Goal: Task Accomplishment & Management: Use online tool/utility

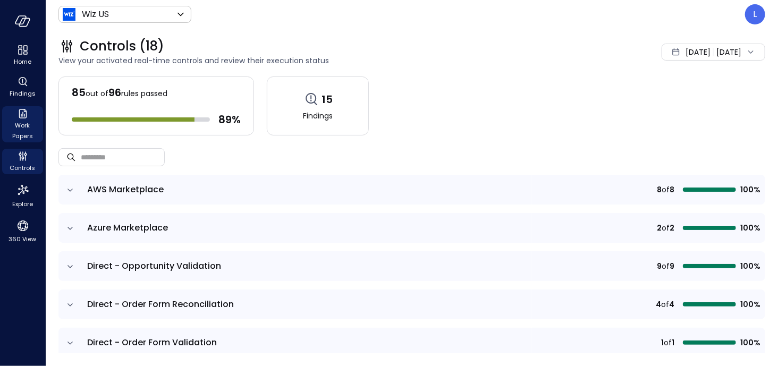
click at [17, 130] on span "Work Papers" at bounding box center [22, 130] width 32 height 21
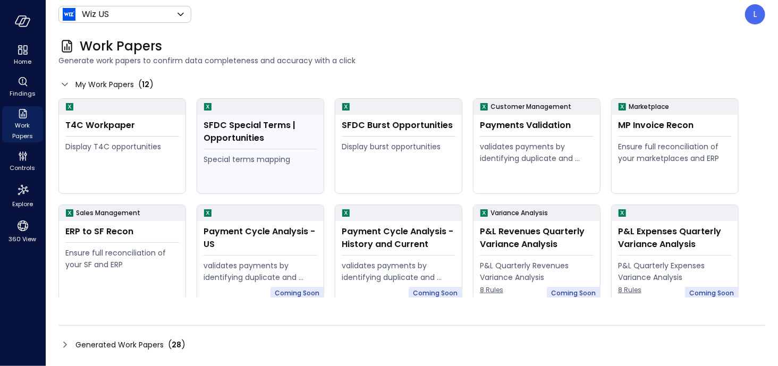
click at [245, 130] on div "SFDC Special Terms | Opportunities" at bounding box center [260, 131] width 114 height 25
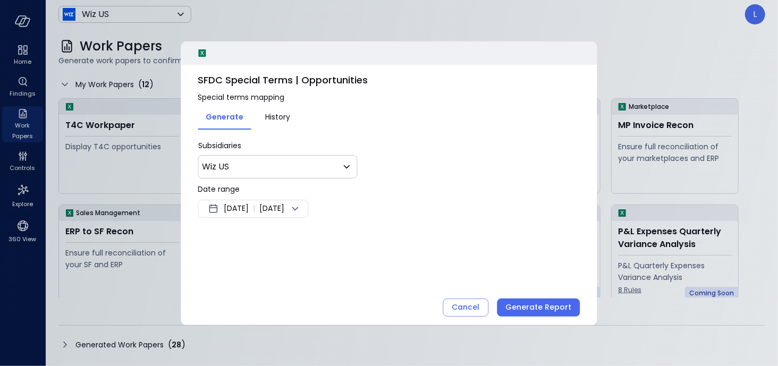
click at [302, 209] on icon at bounding box center [295, 208] width 13 height 13
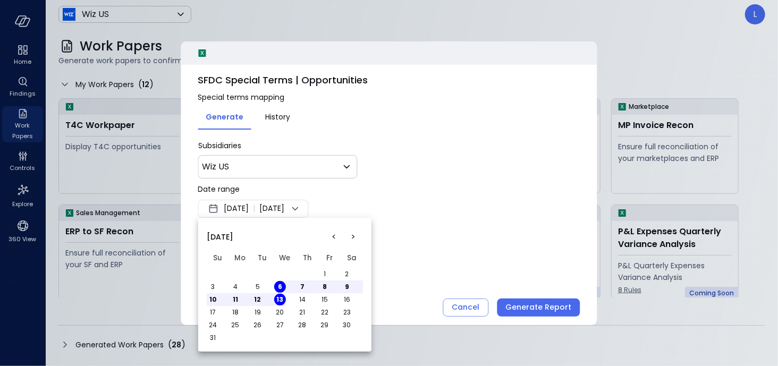
click at [338, 238] on button "<" at bounding box center [334, 236] width 19 height 19
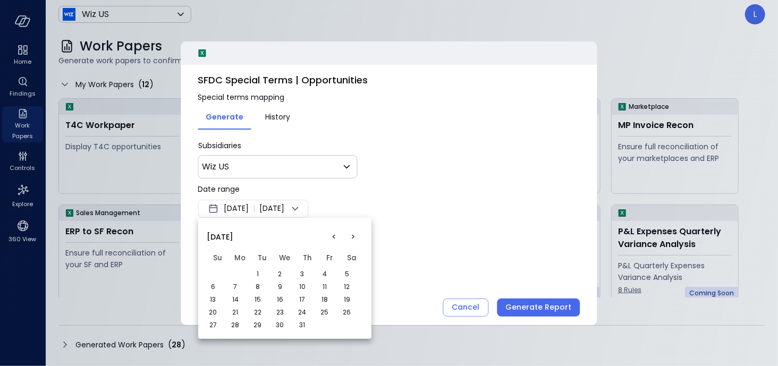
click at [337, 238] on button "<" at bounding box center [334, 236] width 19 height 19
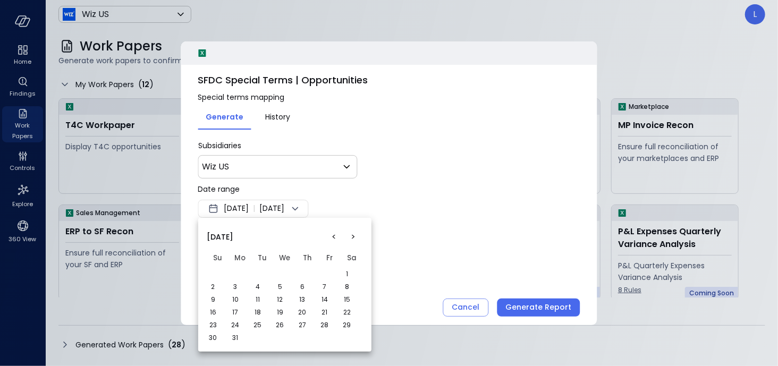
click at [337, 238] on button "<" at bounding box center [334, 236] width 19 height 19
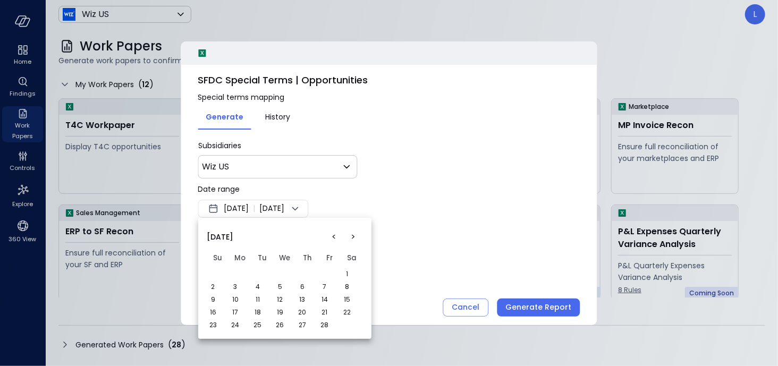
click at [348, 276] on button "1" at bounding box center [347, 274] width 12 height 12
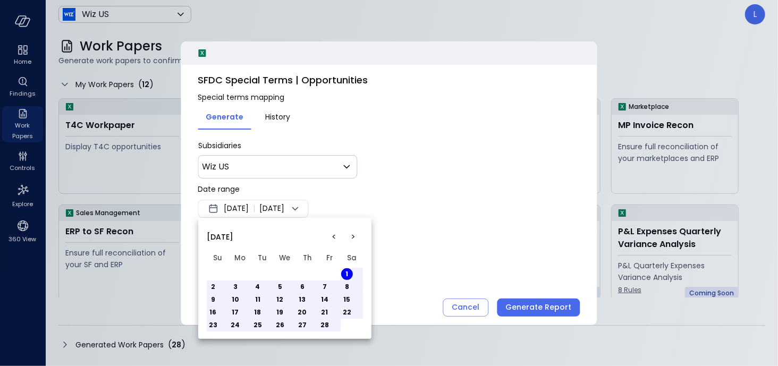
click at [352, 238] on button ">" at bounding box center [353, 236] width 19 height 19
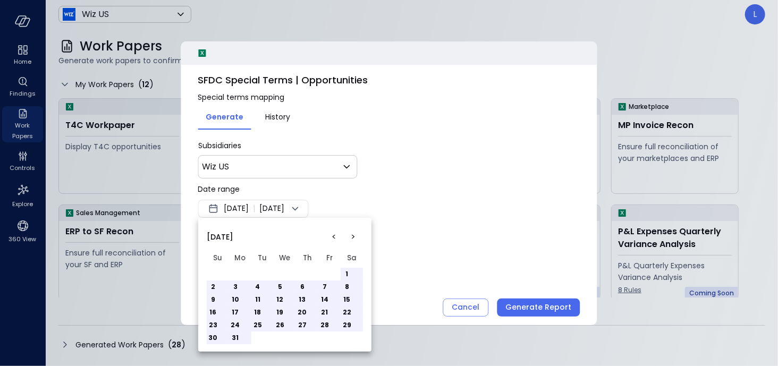
click at [352, 238] on button ">" at bounding box center [353, 236] width 19 height 19
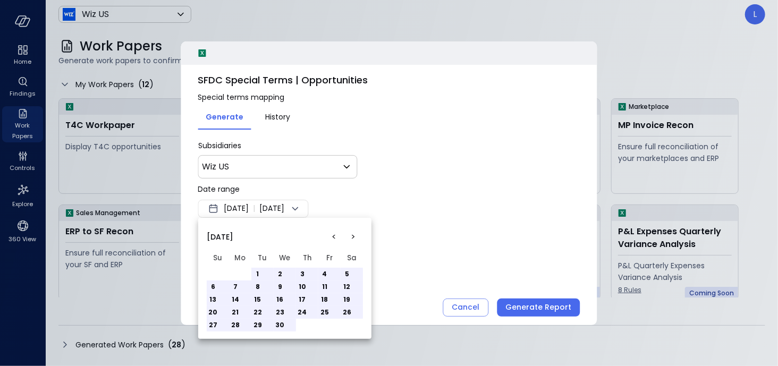
click at [352, 238] on button ">" at bounding box center [353, 236] width 19 height 19
click at [302, 325] on button "31" at bounding box center [302, 325] width 12 height 12
click at [503, 245] on div at bounding box center [389, 183] width 778 height 366
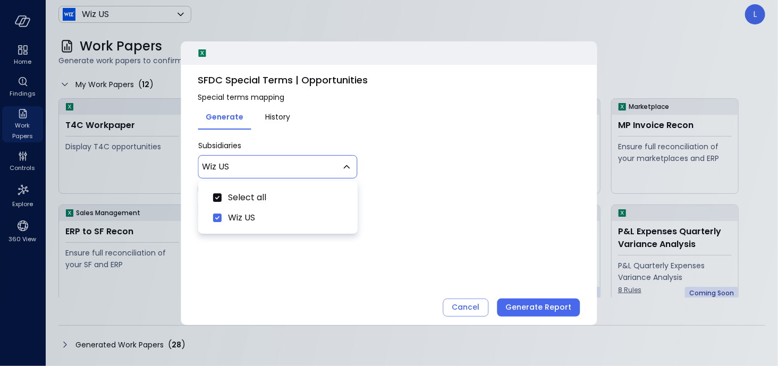
click at [304, 172] on body "Home Findings Work Papers Controls Explore 360 View Wiz US ****** ​ L Work Pape…" at bounding box center [389, 183] width 778 height 366
click at [304, 172] on div at bounding box center [389, 183] width 778 height 366
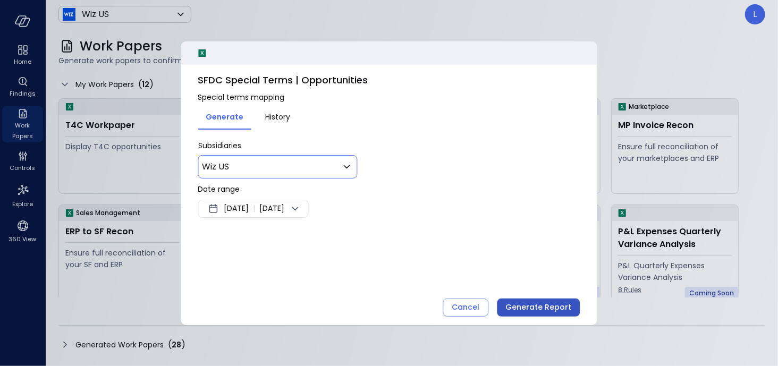
click at [525, 305] on div "Generate Report" at bounding box center [539, 307] width 66 height 13
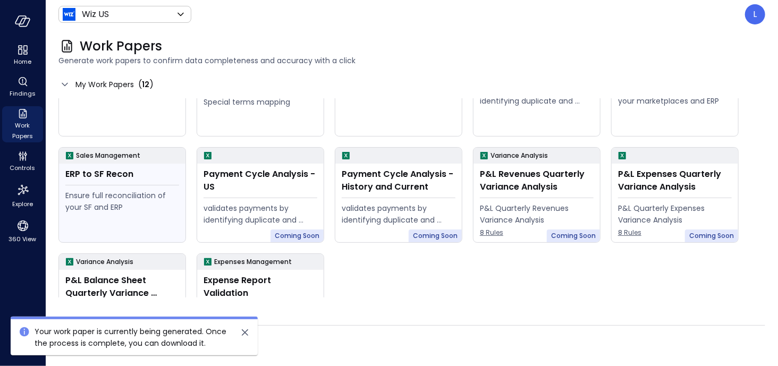
scroll to position [108, 0]
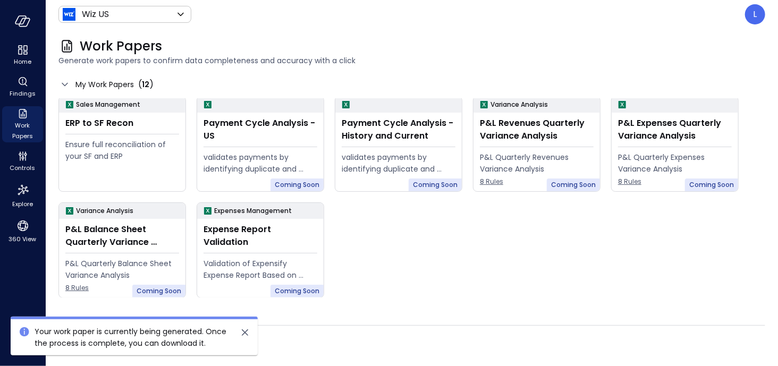
click at [248, 336] on icon "close" at bounding box center [245, 332] width 6 height 6
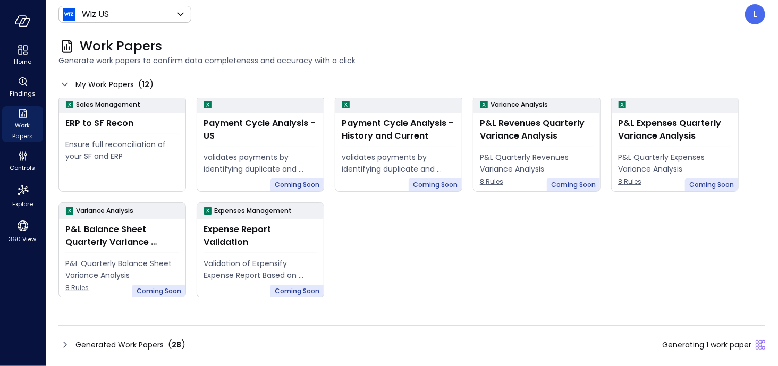
click at [67, 346] on icon at bounding box center [64, 344] width 13 height 13
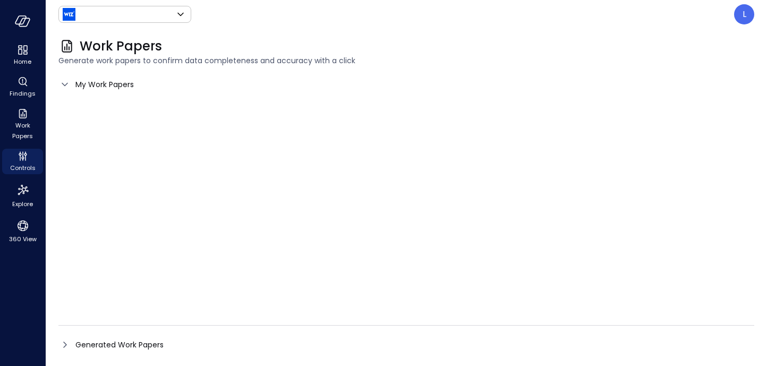
type input "******"
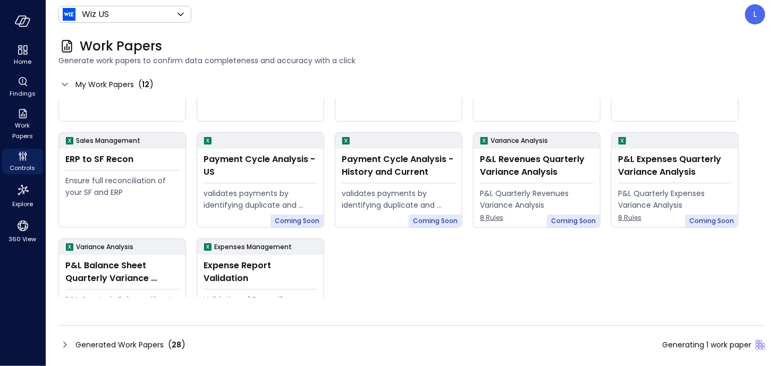
scroll to position [108, 0]
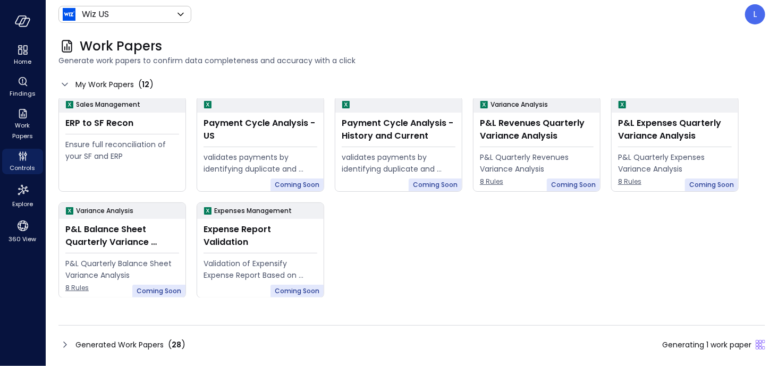
click at [68, 344] on icon at bounding box center [64, 344] width 13 height 13
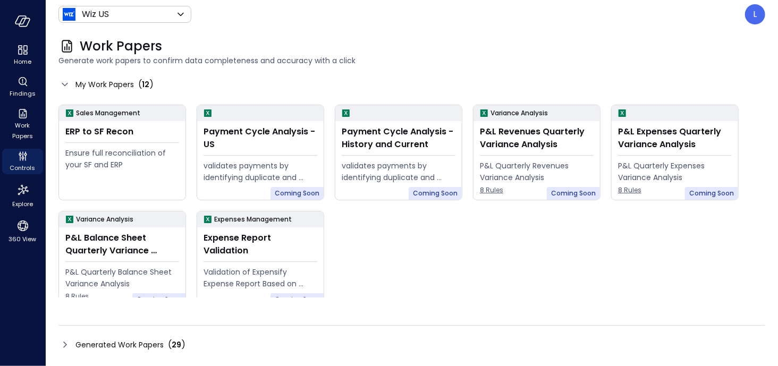
scroll to position [108, 0]
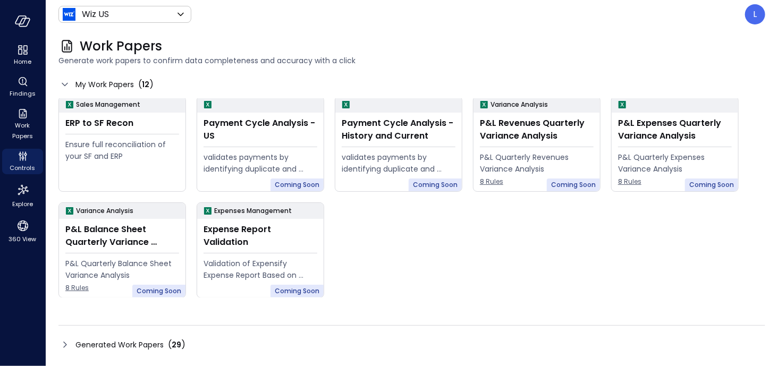
click at [62, 347] on icon at bounding box center [64, 344] width 13 height 13
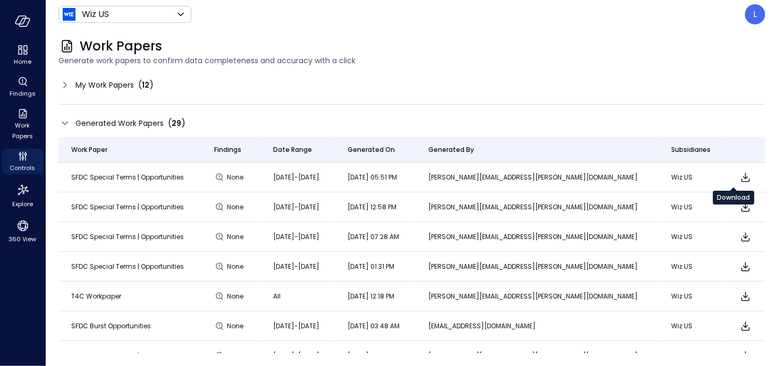
click at [739, 177] on icon "Download" at bounding box center [745, 177] width 13 height 13
